Goal: Information Seeking & Learning: Learn about a topic

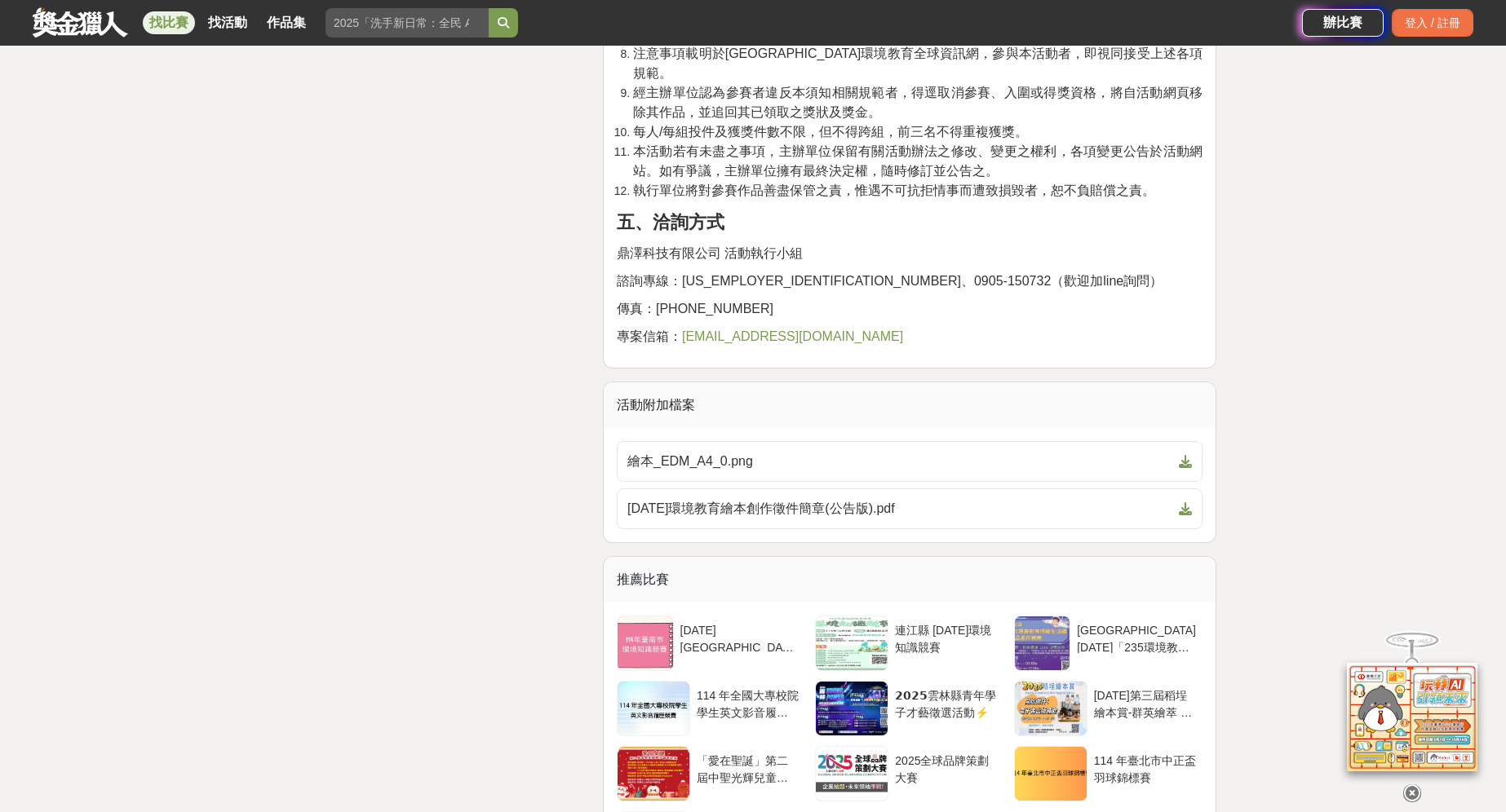
scroll to position [4581, 0]
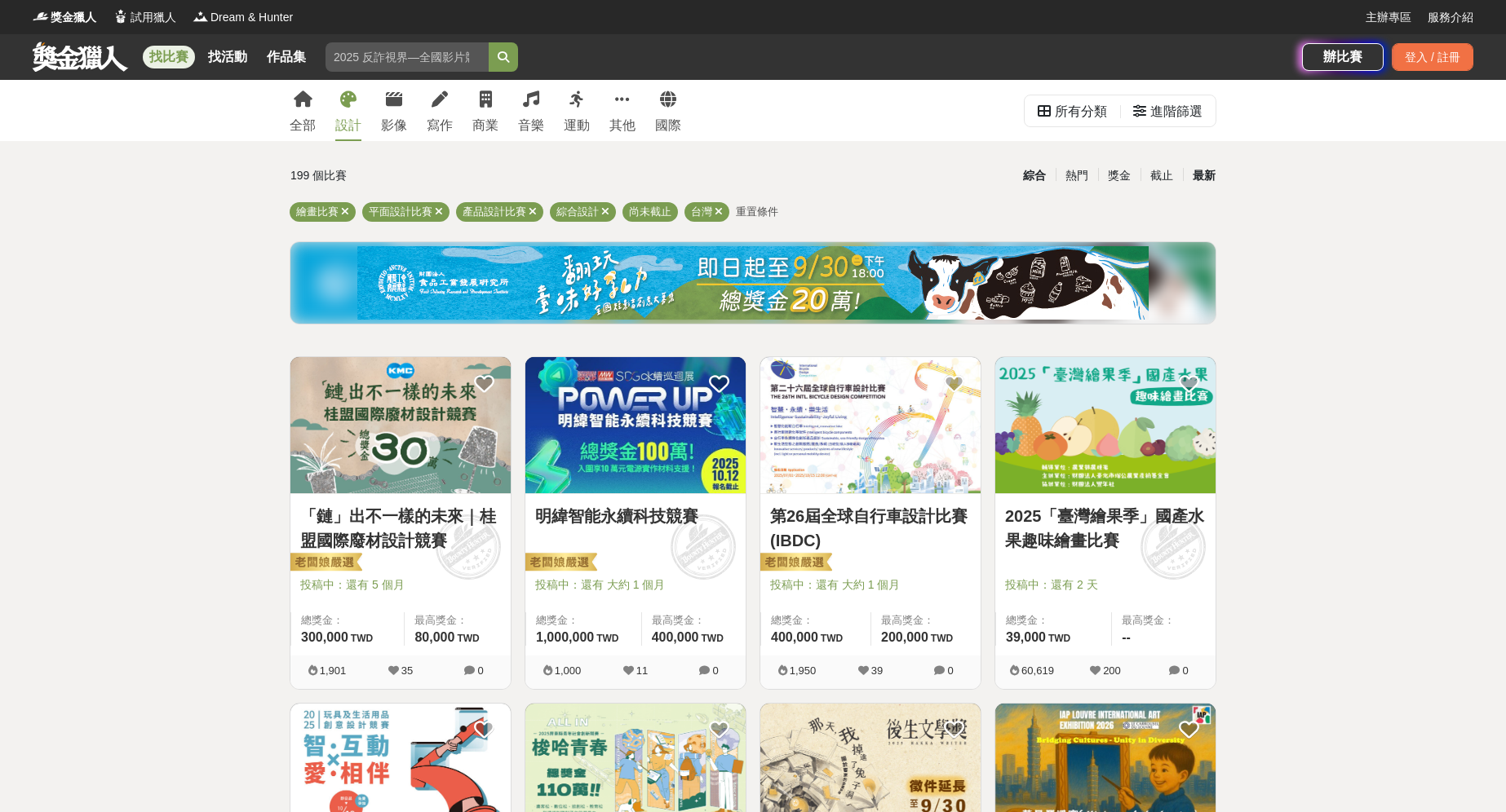
click at [1214, 180] on div "最新" at bounding box center [1204, 176] width 42 height 29
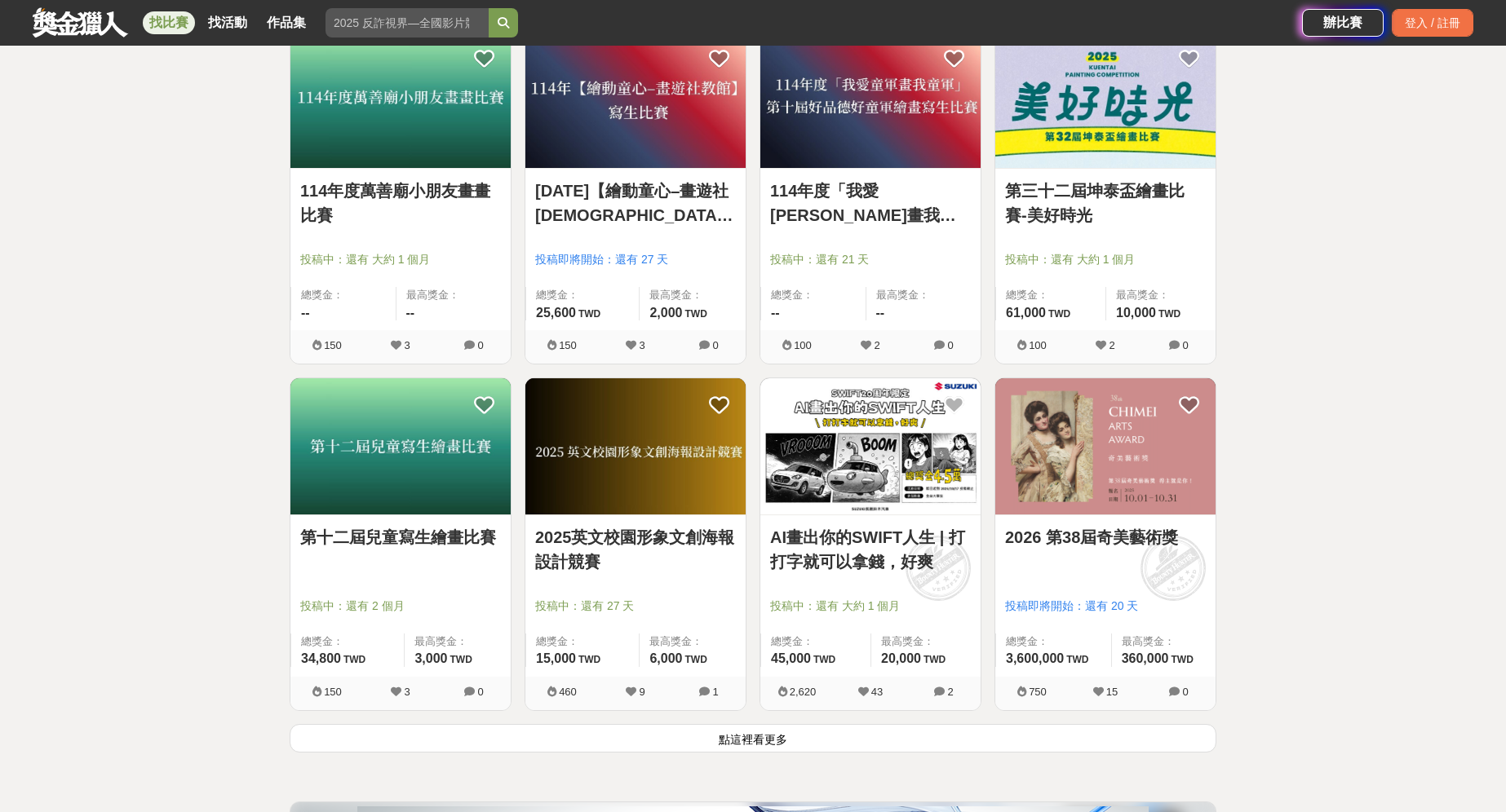
scroll to position [1707, 0]
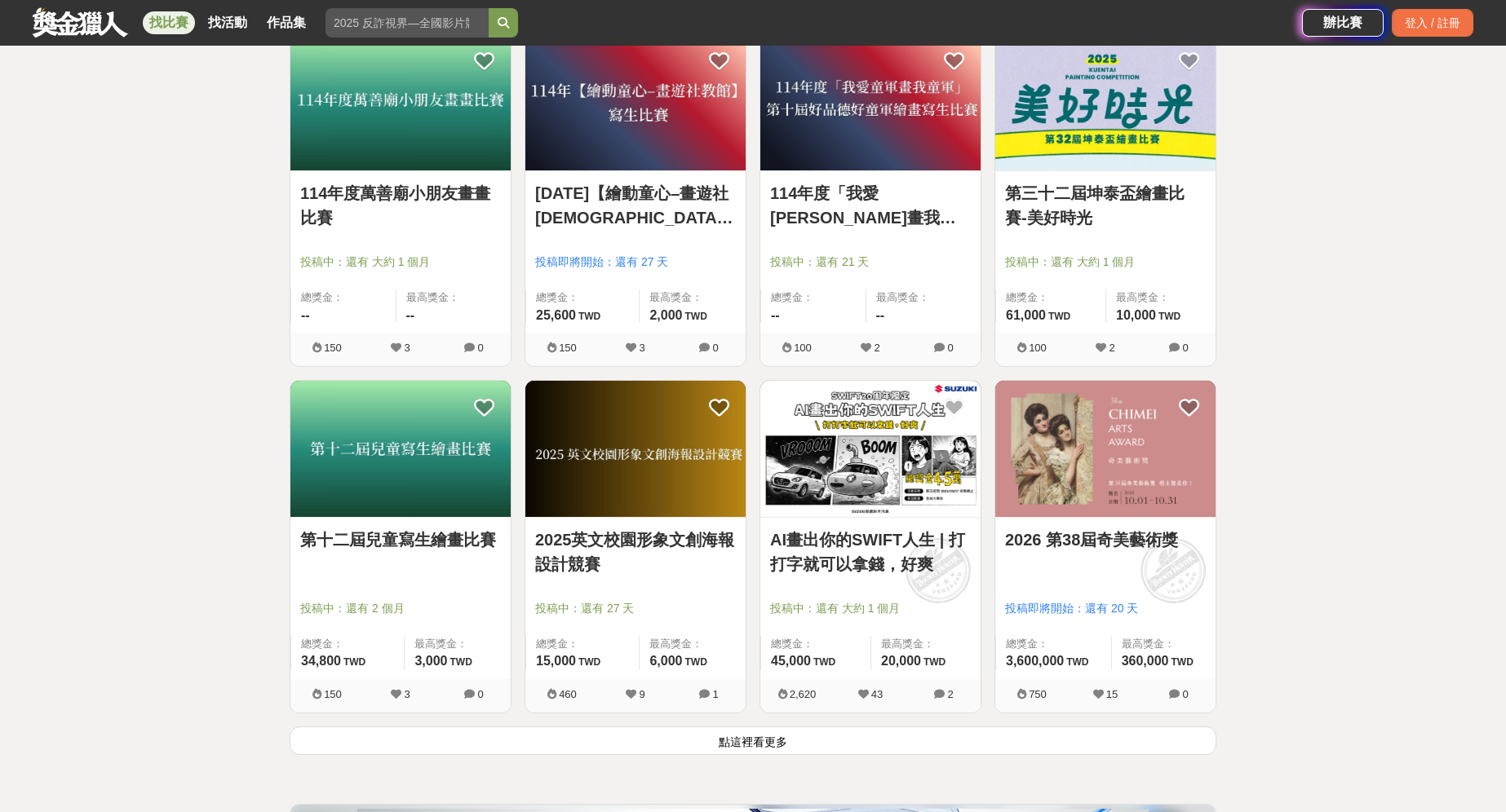
click at [754, 739] on button "點這裡看更多" at bounding box center [753, 740] width 926 height 29
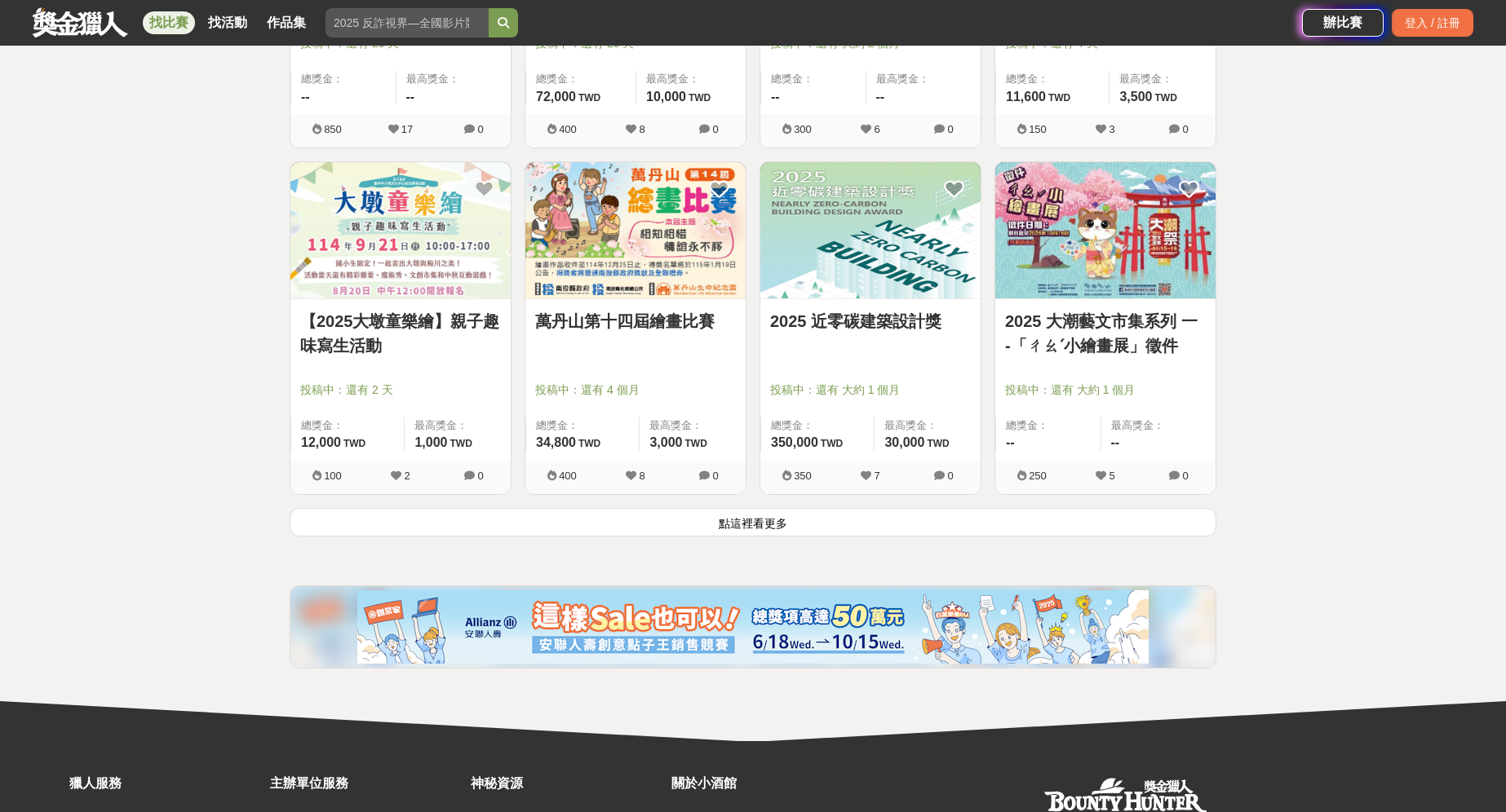
scroll to position [4001, 0]
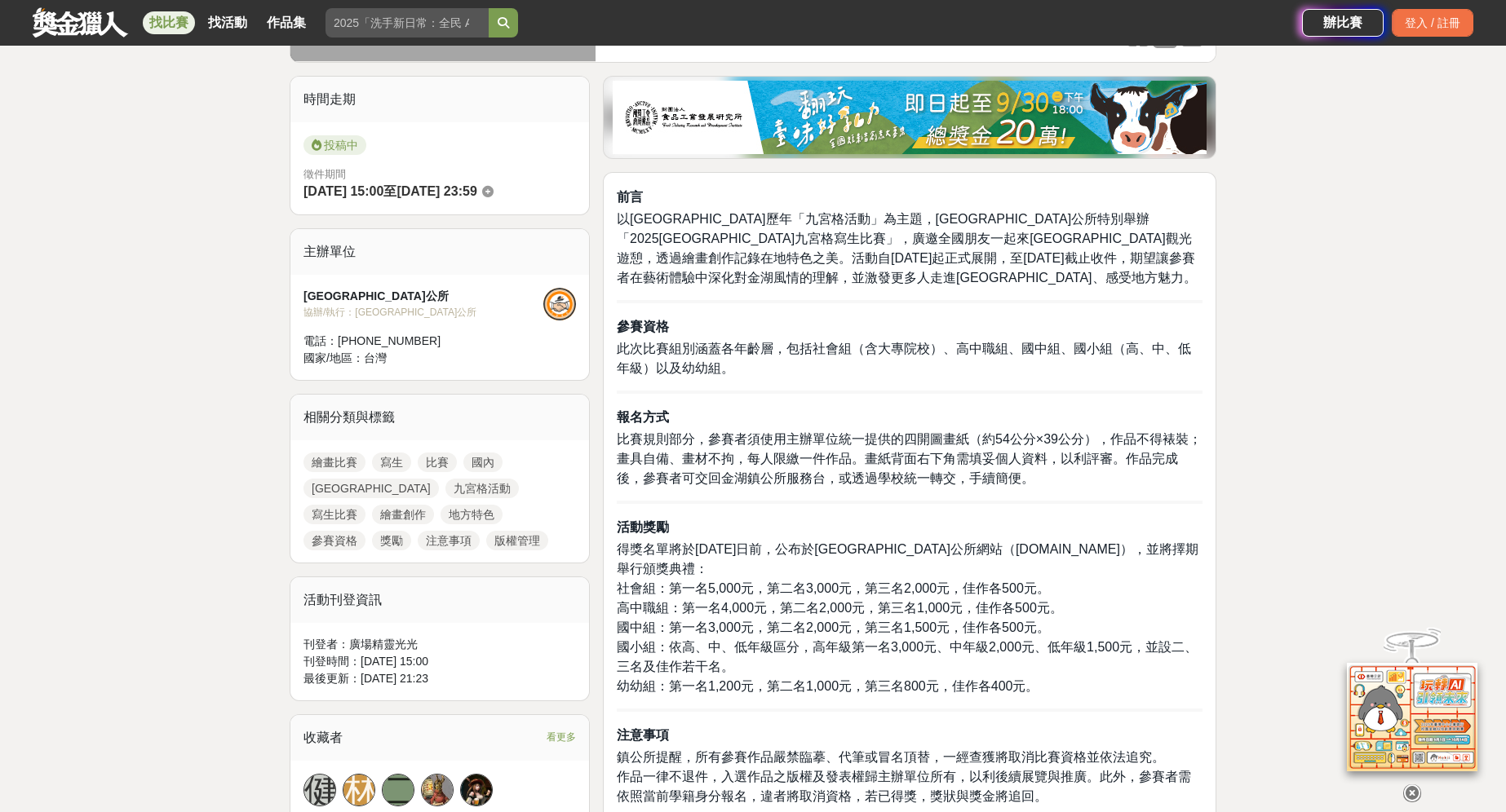
scroll to position [331, 0]
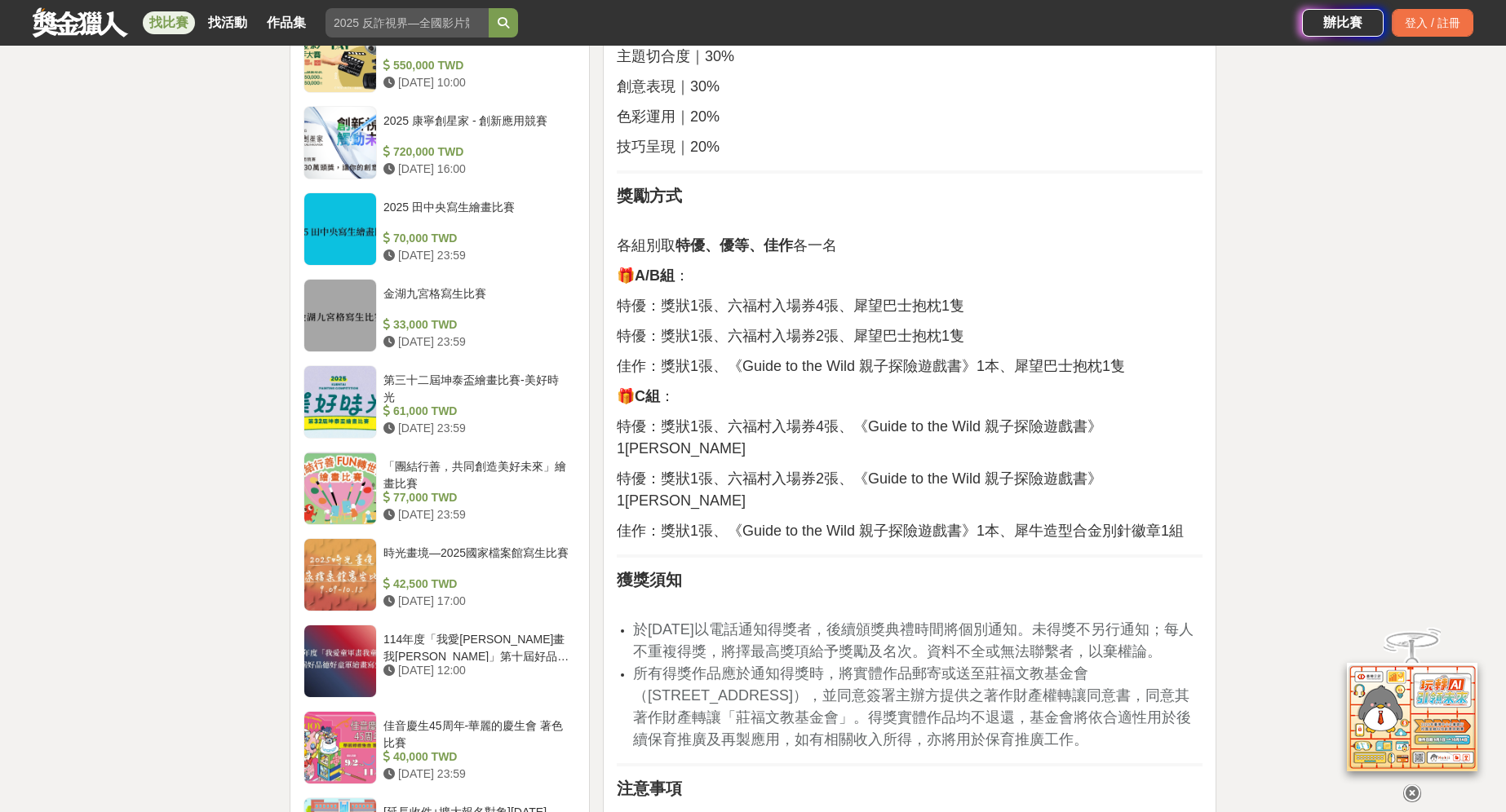
scroll to position [1463, 0]
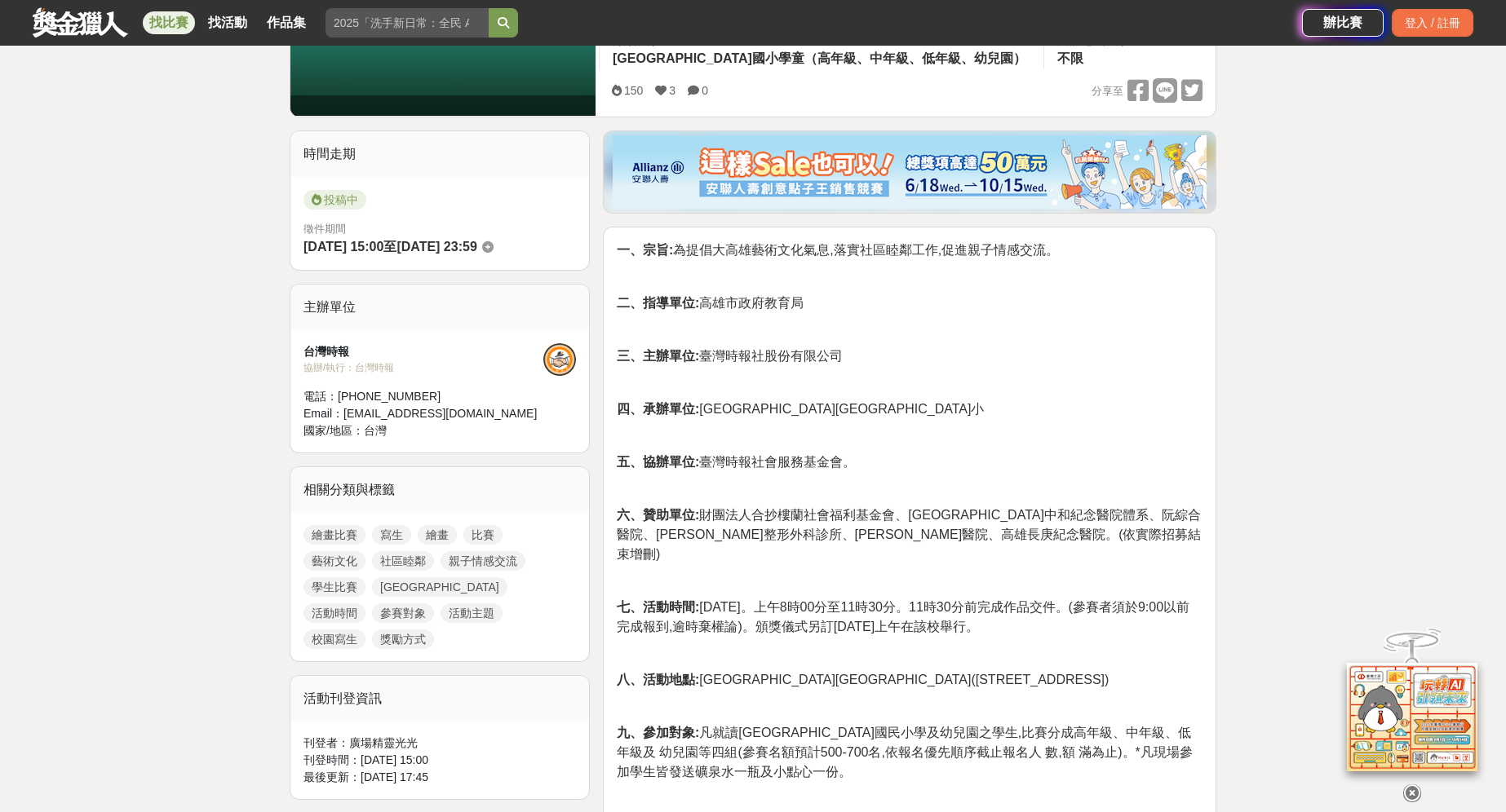
scroll to position [362, 0]
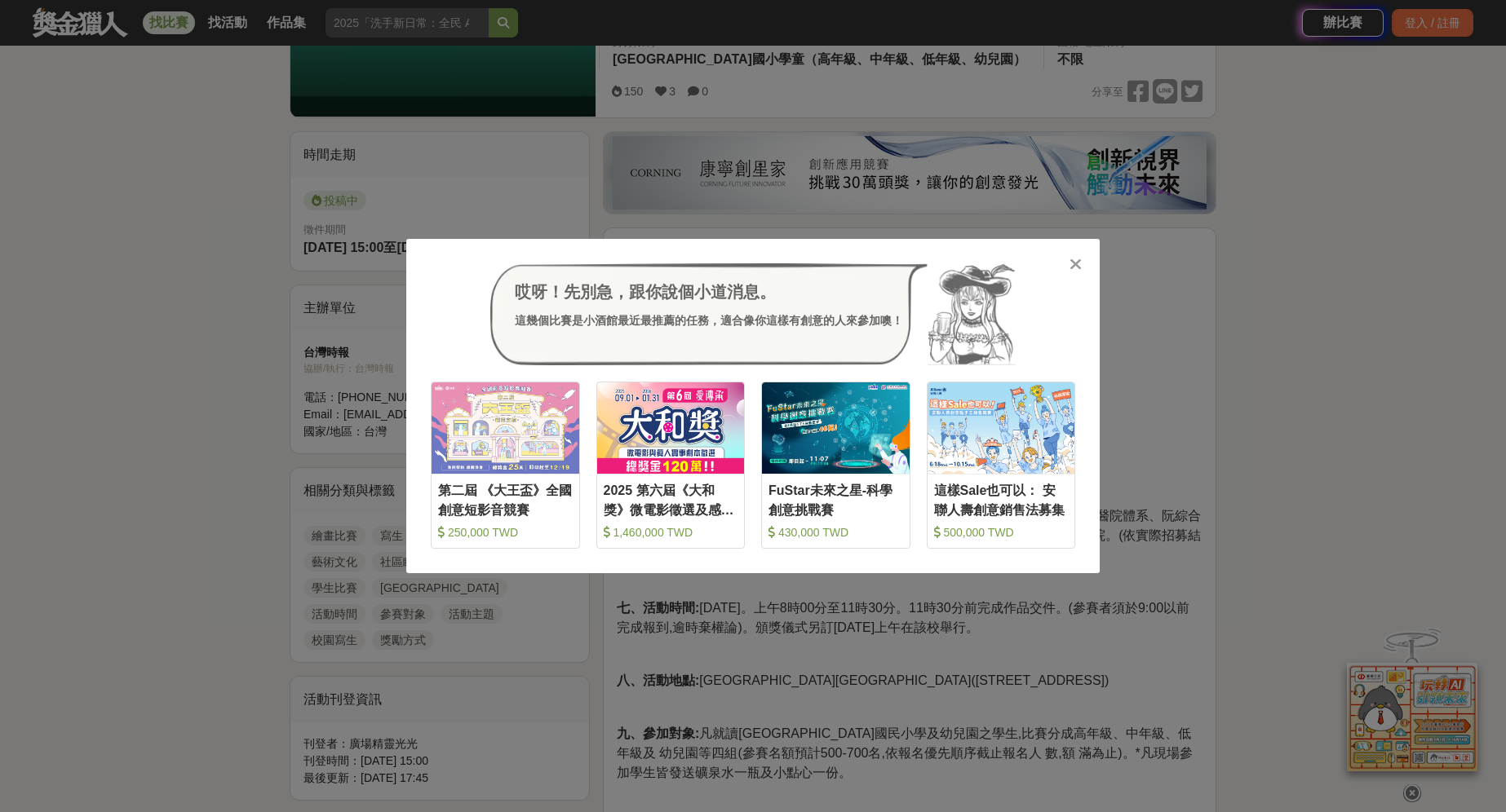
click at [1069, 259] on icon at bounding box center [1075, 264] width 12 height 16
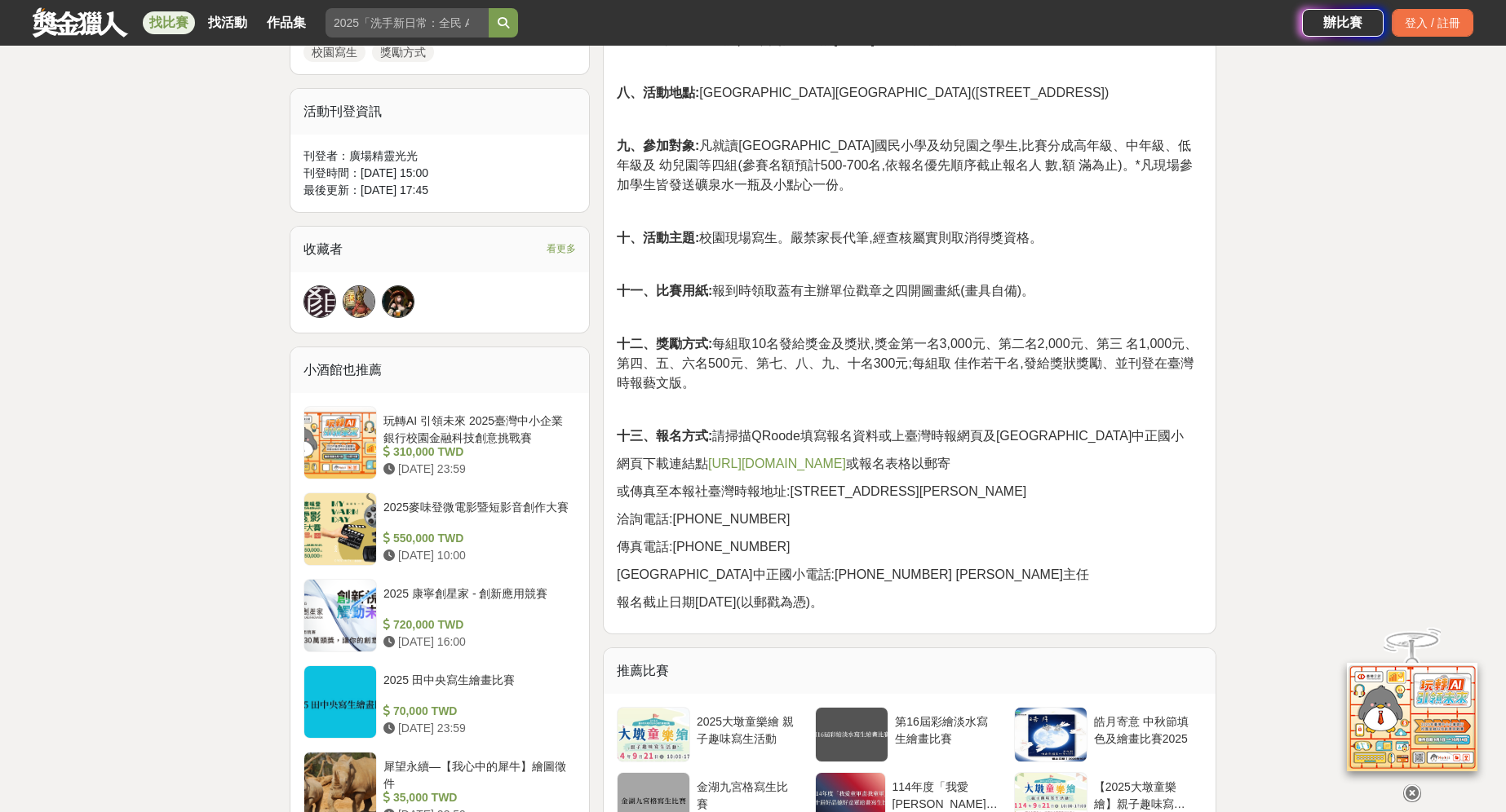
scroll to position [984, 0]
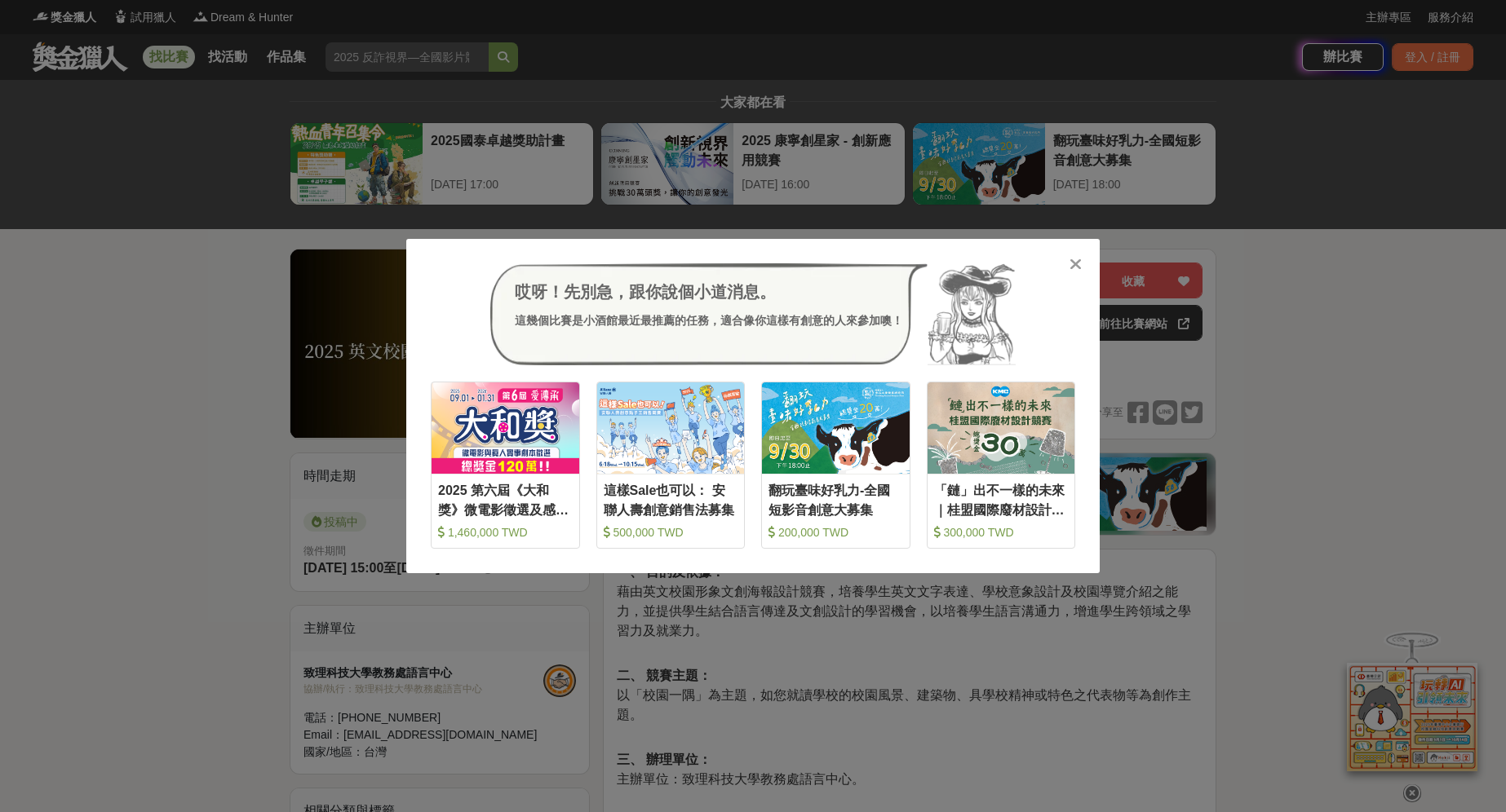
click at [1079, 257] on icon at bounding box center [1075, 264] width 12 height 16
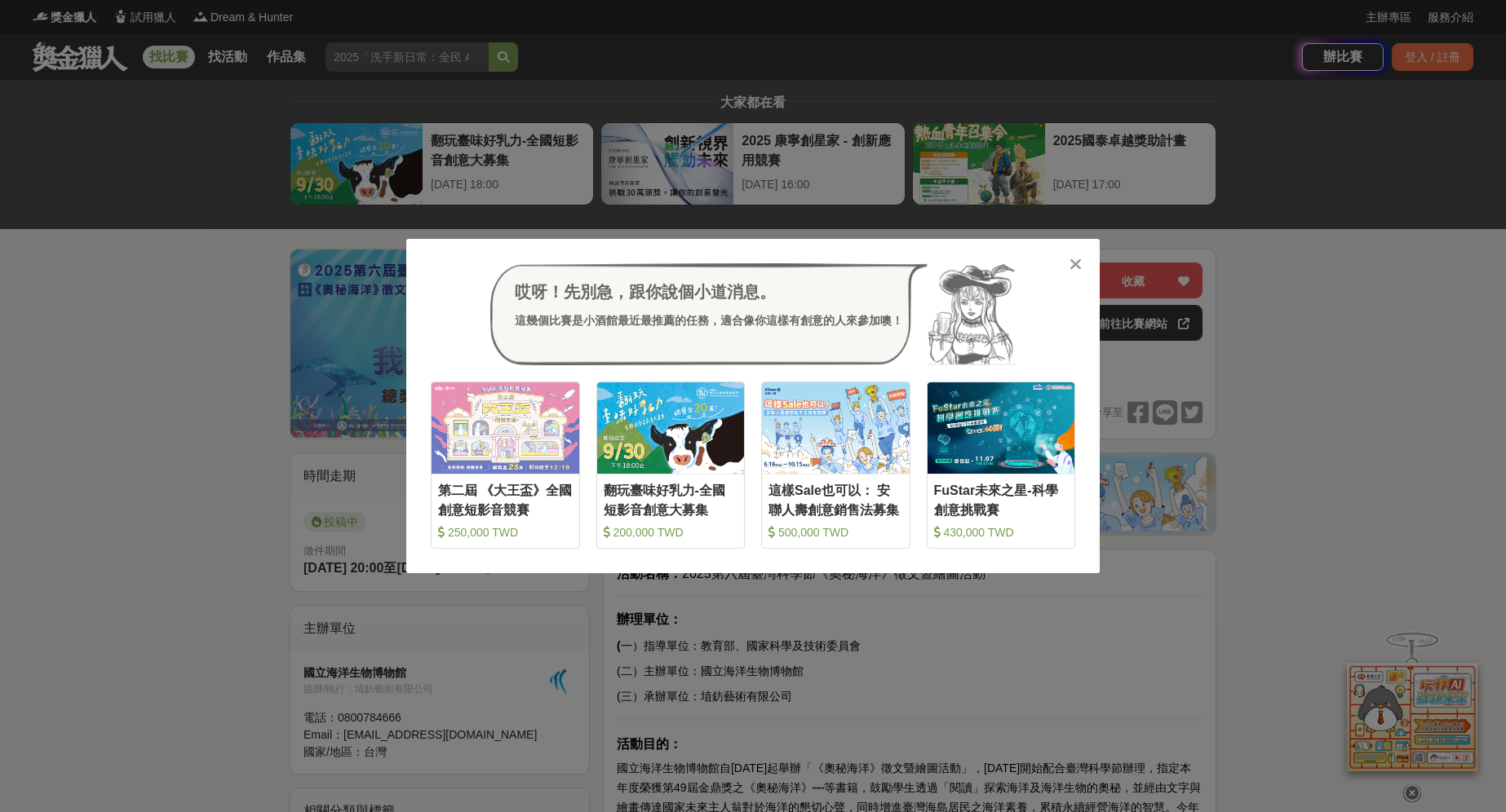
click at [1076, 263] on icon at bounding box center [1075, 264] width 12 height 16
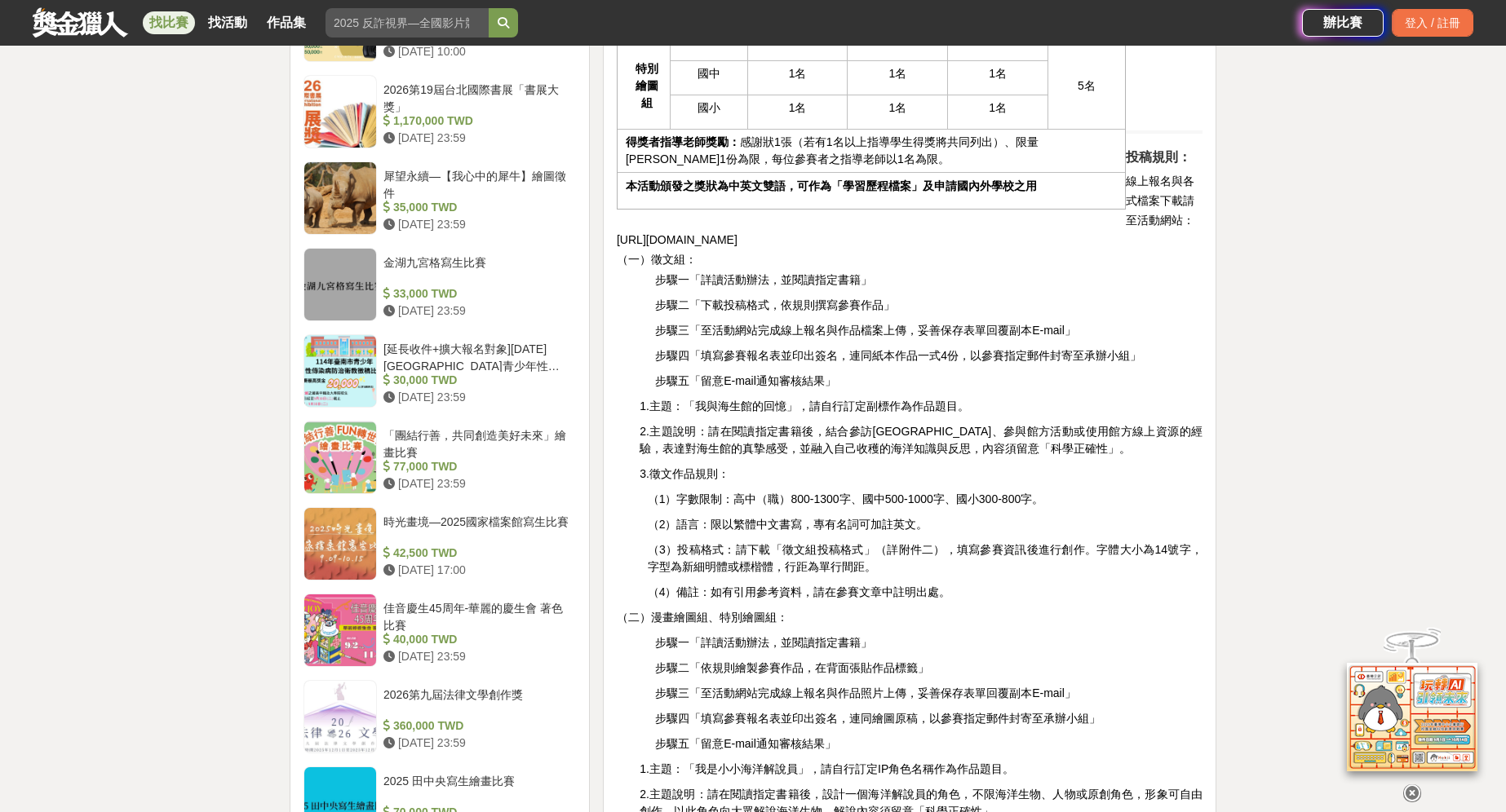
scroll to position [1591, 0]
